Goal: Check status: Check status

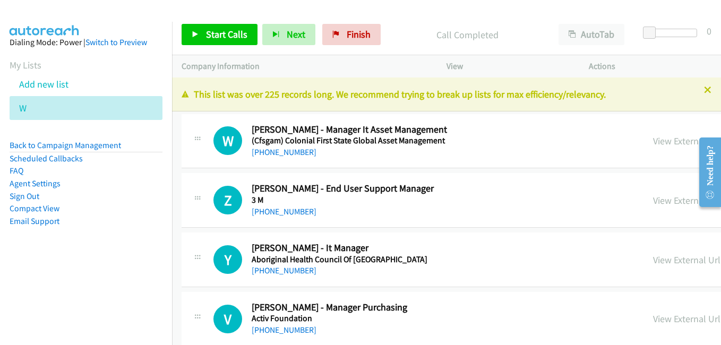
scroll to position [3926, 0]
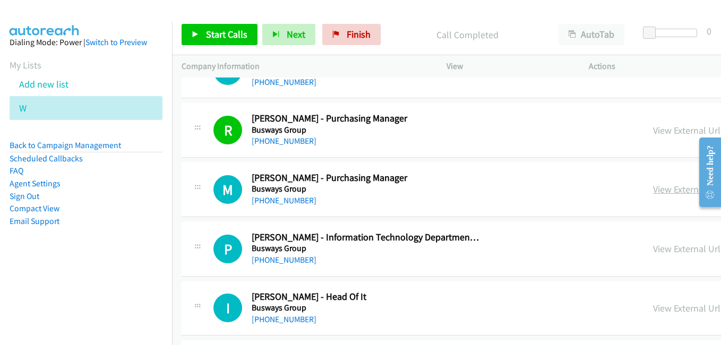
drag, startPoint x: 536, startPoint y: 193, endPoint x: 523, endPoint y: 190, distance: 13.6
click at [653, 193] on link "View External Url" at bounding box center [686, 189] width 67 height 12
click at [653, 251] on link "View External Url" at bounding box center [686, 248] width 67 height 12
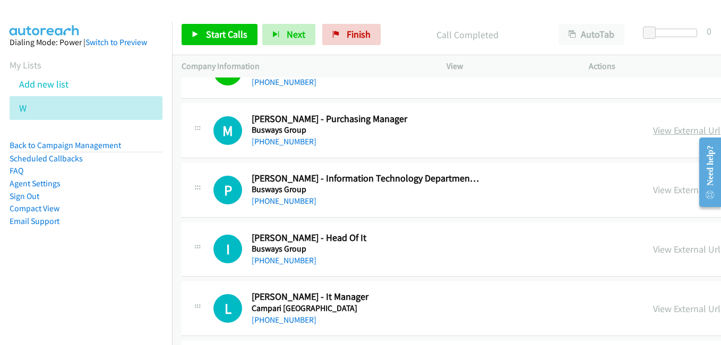
scroll to position [4032, 0]
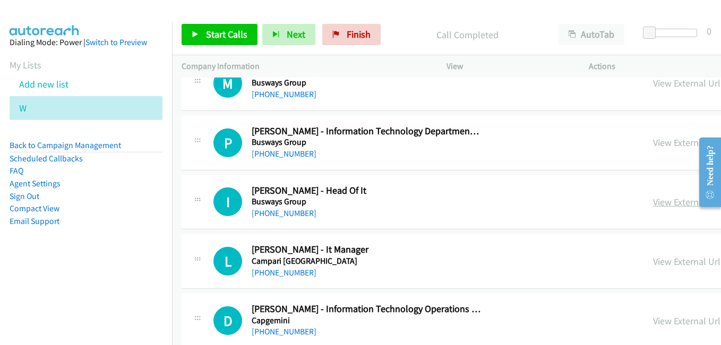
click at [653, 199] on link "View External Url" at bounding box center [686, 202] width 67 height 12
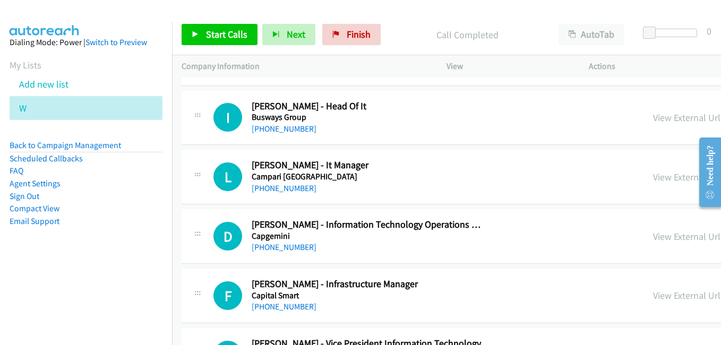
scroll to position [4138, 0]
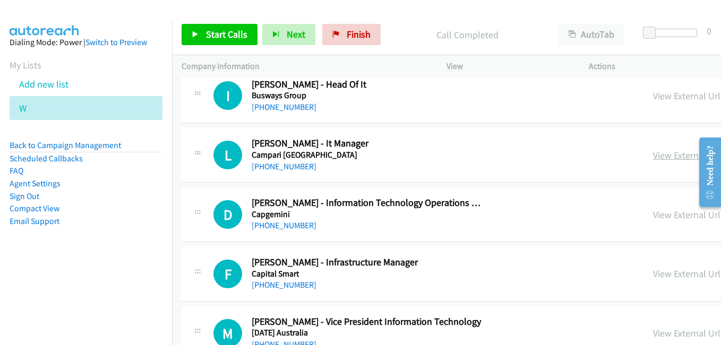
click at [653, 160] on link "View External Url" at bounding box center [686, 155] width 67 height 12
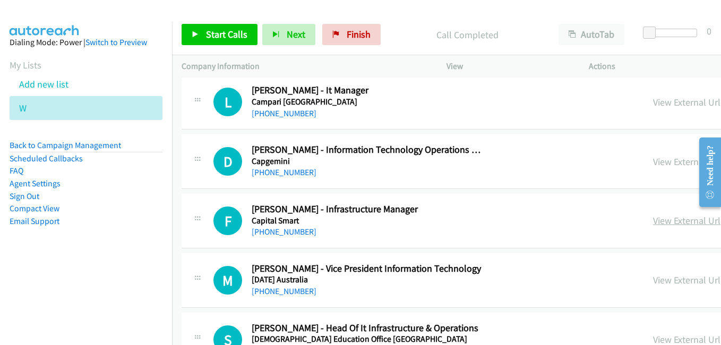
click at [653, 223] on link "View External Url" at bounding box center [686, 220] width 67 height 12
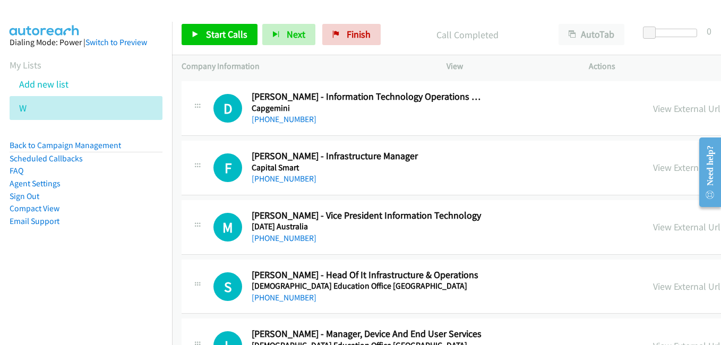
drag, startPoint x: 554, startPoint y: 228, endPoint x: 473, endPoint y: 172, distance: 98.9
click at [653, 228] on link "View External Url" at bounding box center [686, 227] width 67 height 12
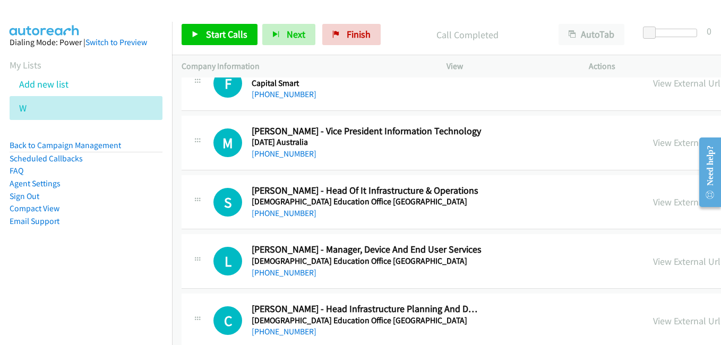
scroll to position [4351, 0]
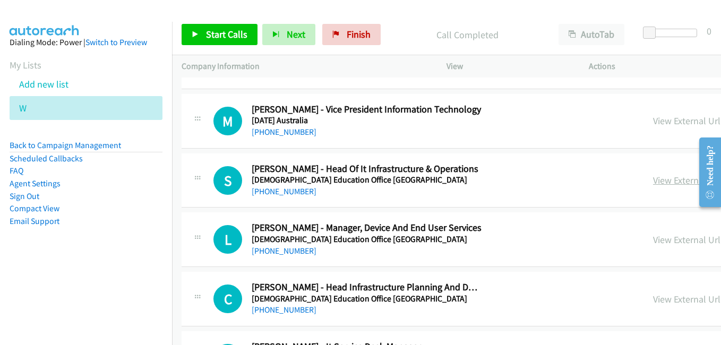
click at [653, 180] on link "View External Url" at bounding box center [686, 180] width 67 height 12
drag, startPoint x: 546, startPoint y: 240, endPoint x: 535, endPoint y: 236, distance: 11.9
click at [653, 240] on link "View External Url" at bounding box center [686, 239] width 67 height 12
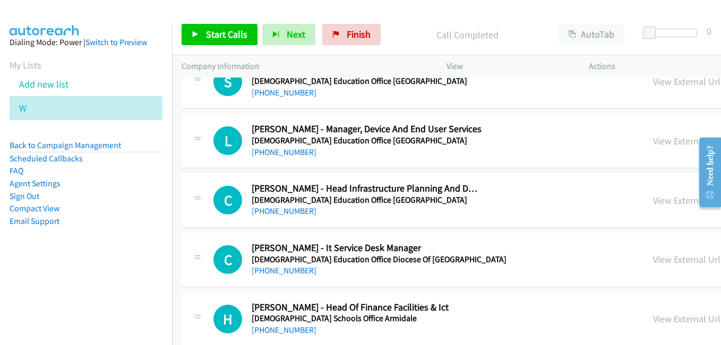
scroll to position [4457, 0]
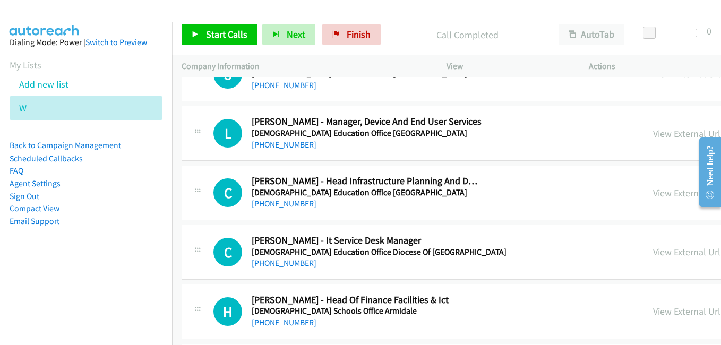
click at [653, 198] on link "View External Url" at bounding box center [686, 193] width 67 height 12
click at [653, 254] on link "View External Url" at bounding box center [686, 252] width 67 height 12
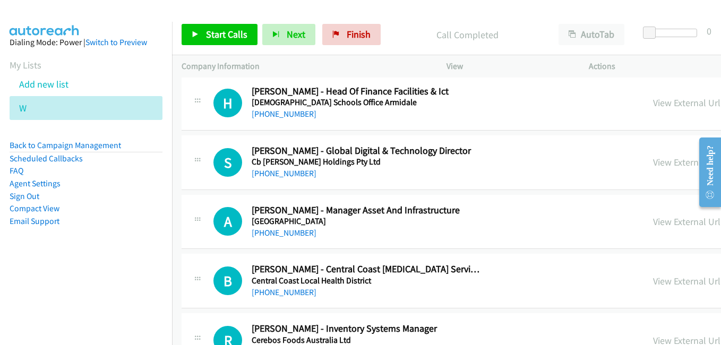
scroll to position [4669, 0]
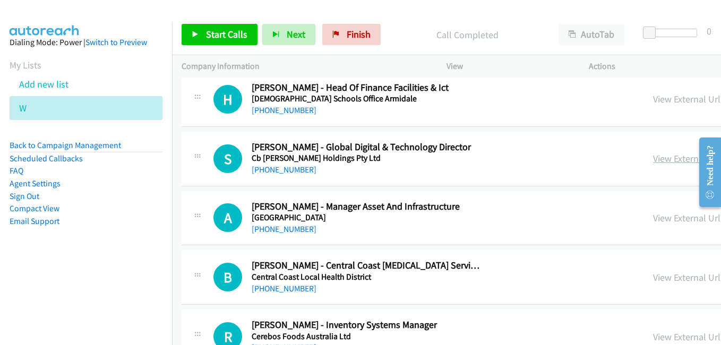
click at [653, 163] on link "View External Url" at bounding box center [686, 158] width 67 height 12
click at [653, 221] on link "View External Url" at bounding box center [686, 218] width 67 height 12
